Goal: Task Accomplishment & Management: Manage account settings

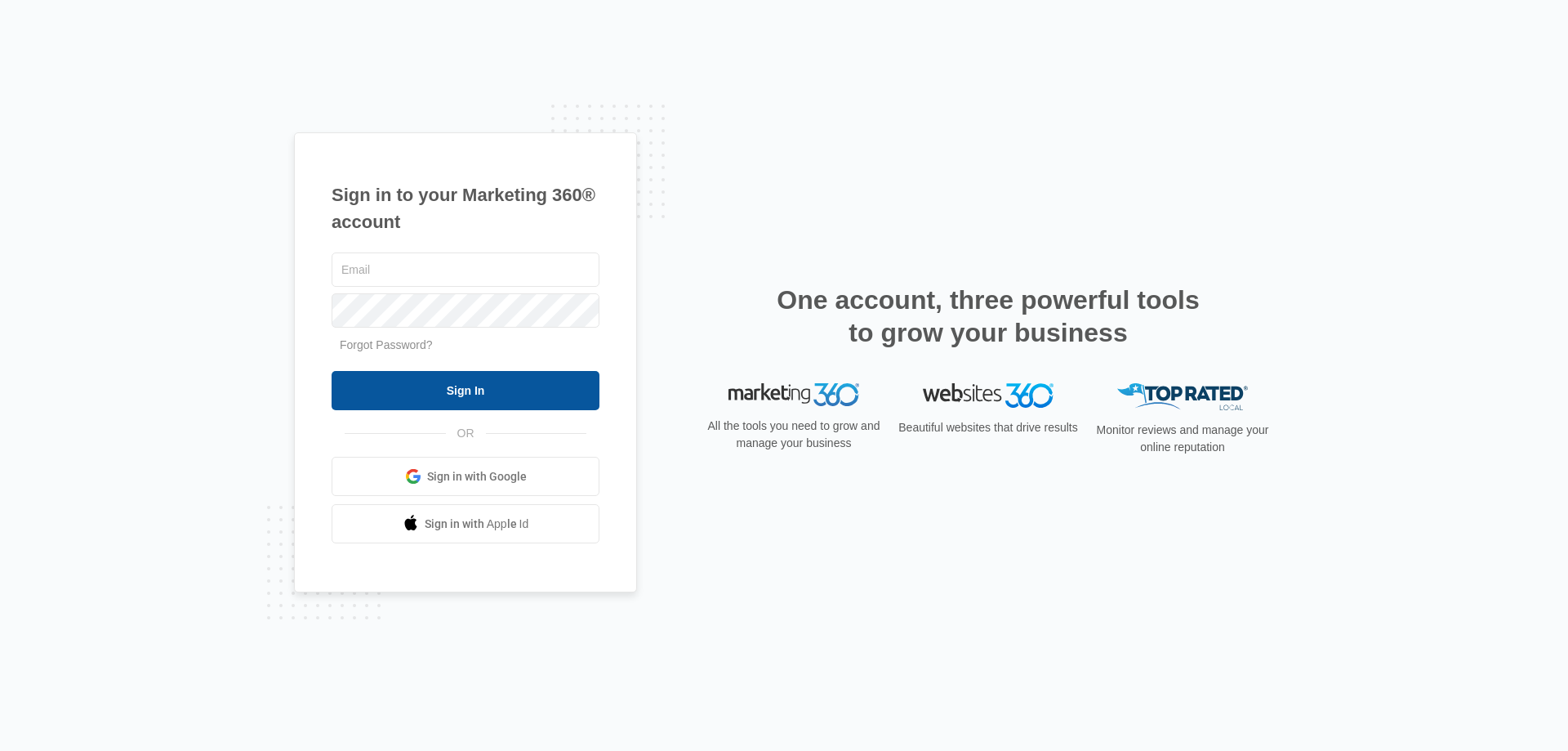
type input "[EMAIL_ADDRESS][DOMAIN_NAME]"
click at [410, 392] on input "Sign In" at bounding box center [465, 390] width 268 height 39
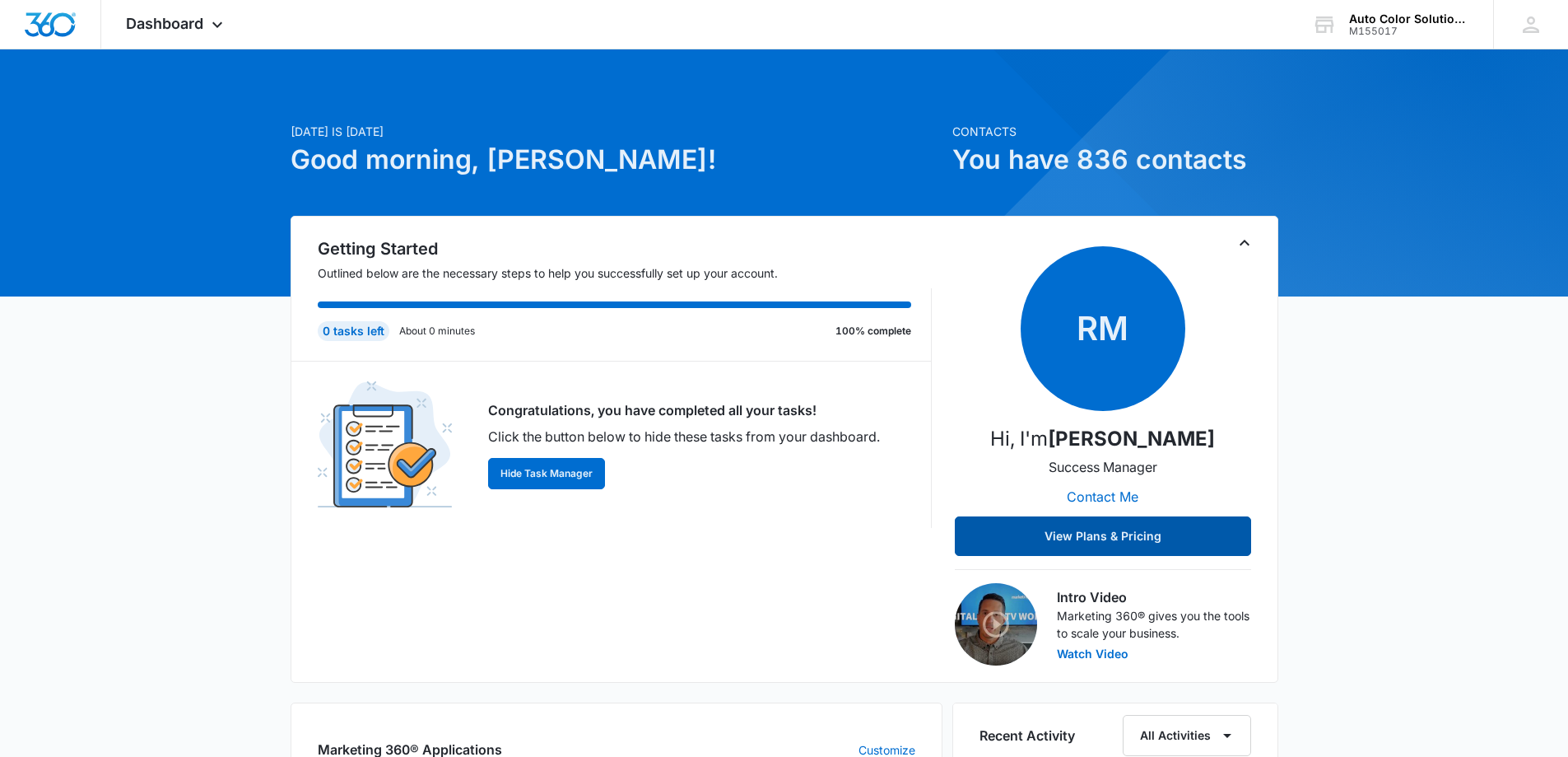
click at [1105, 540] on button "View Plans & Pricing" at bounding box center [1103, 535] width 297 height 39
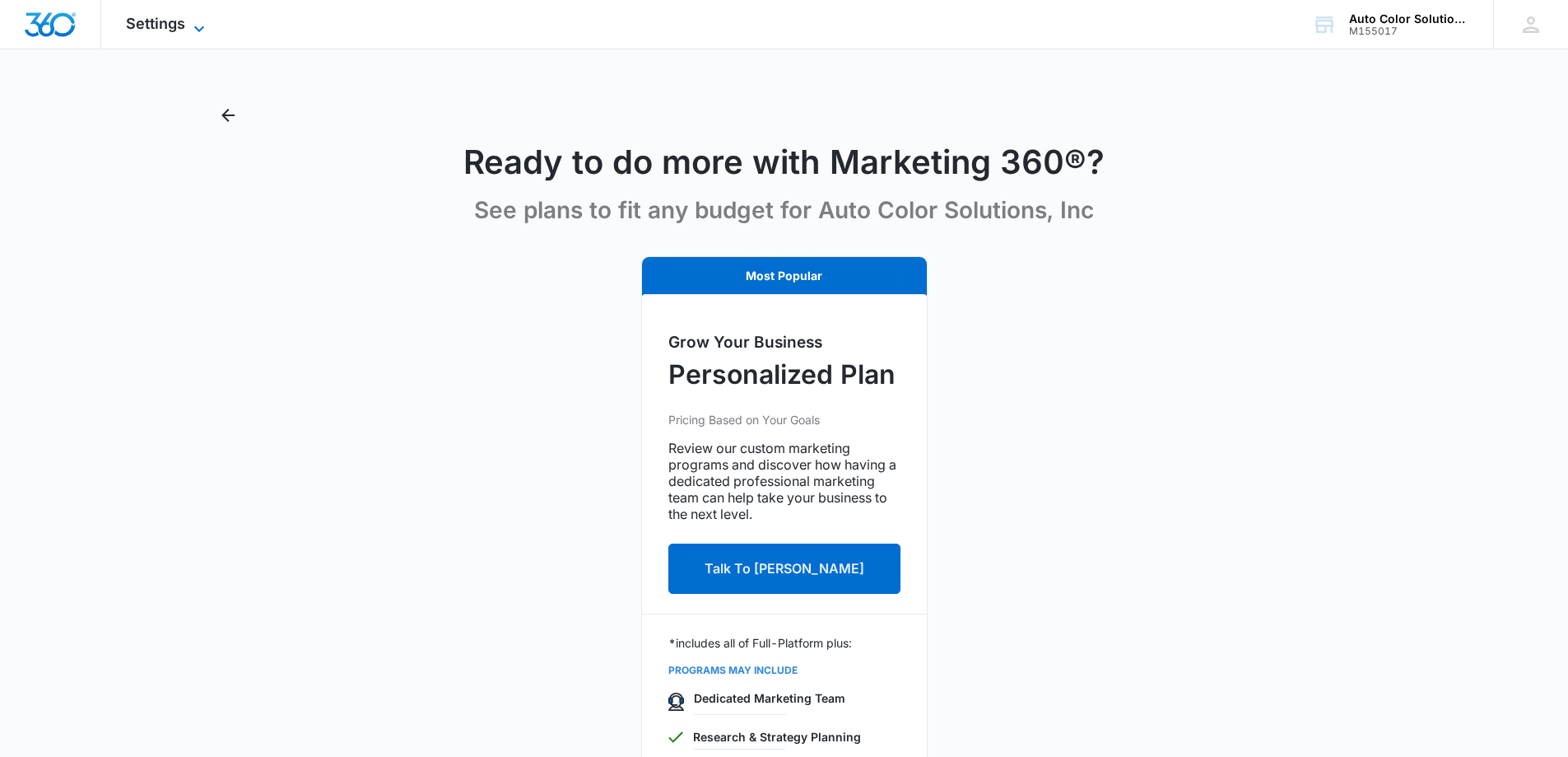
click at [150, 22] on span "Settings" at bounding box center [155, 23] width 60 height 17
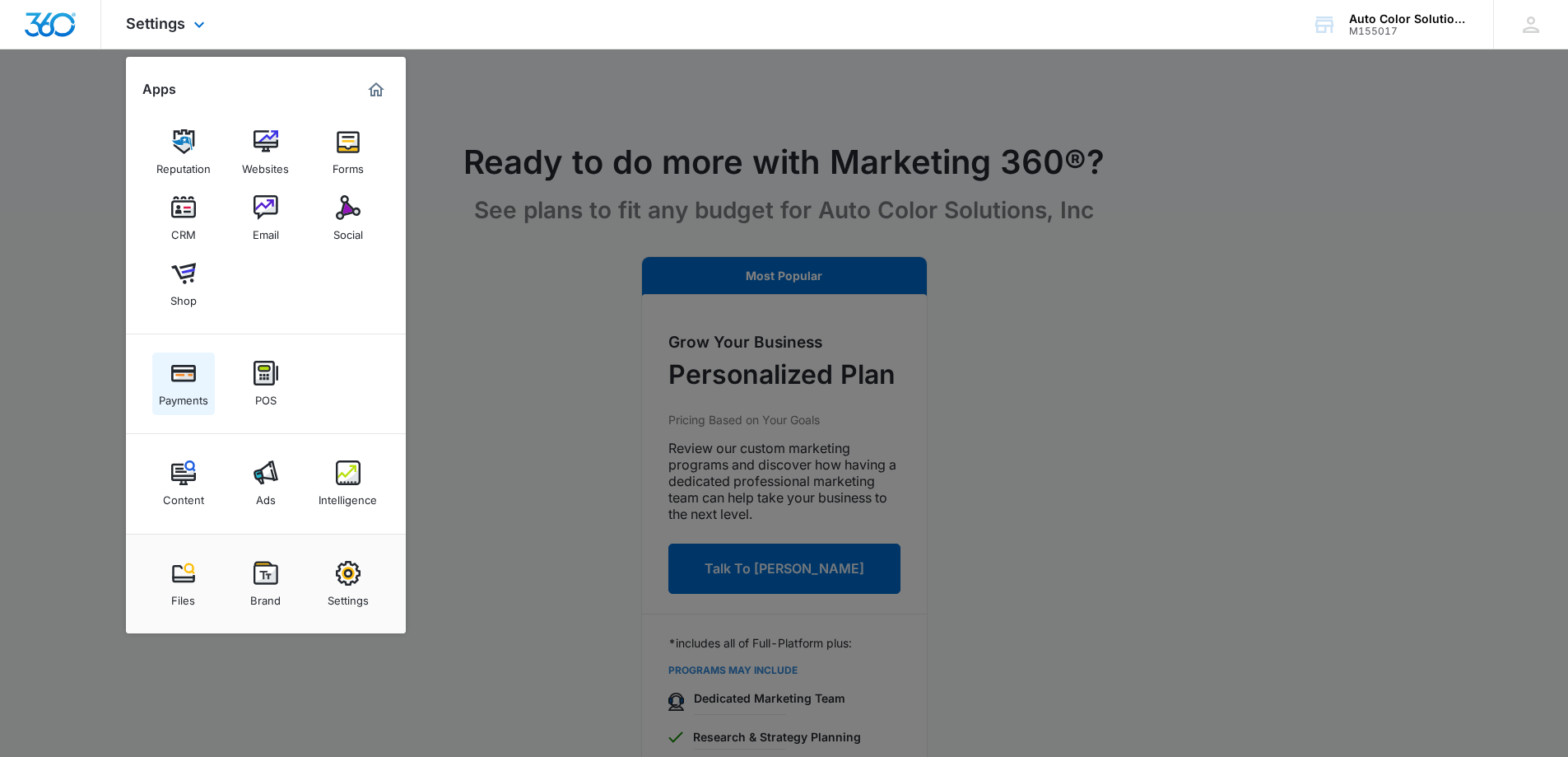
click at [194, 375] on img at bounding box center [183, 373] width 25 height 25
